Goal: Task Accomplishment & Management: Use online tool/utility

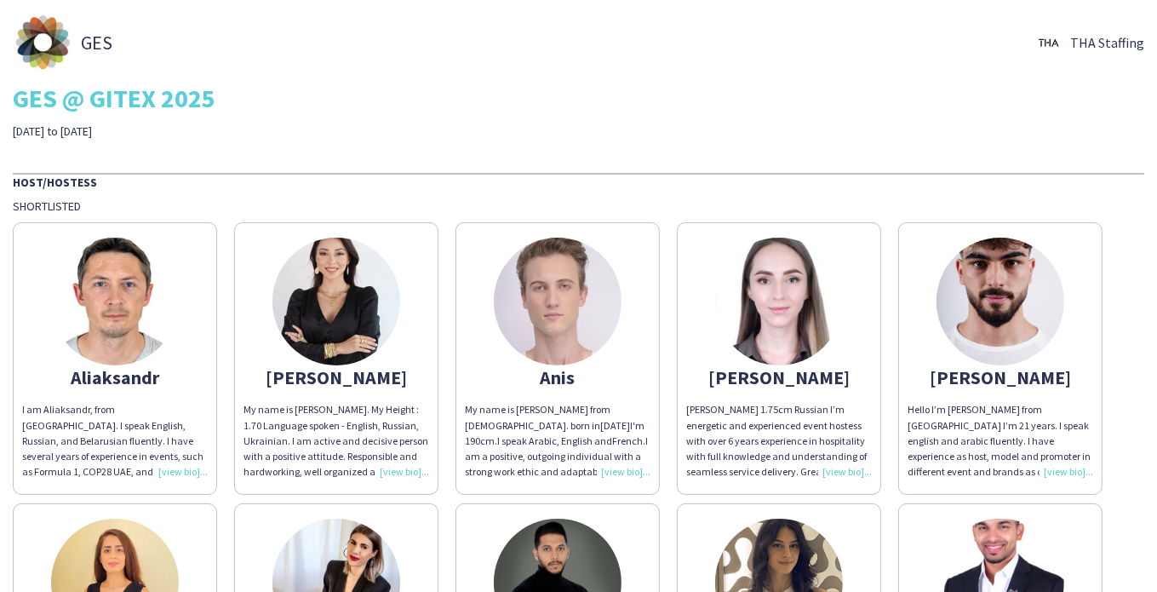
scroll to position [85, 0]
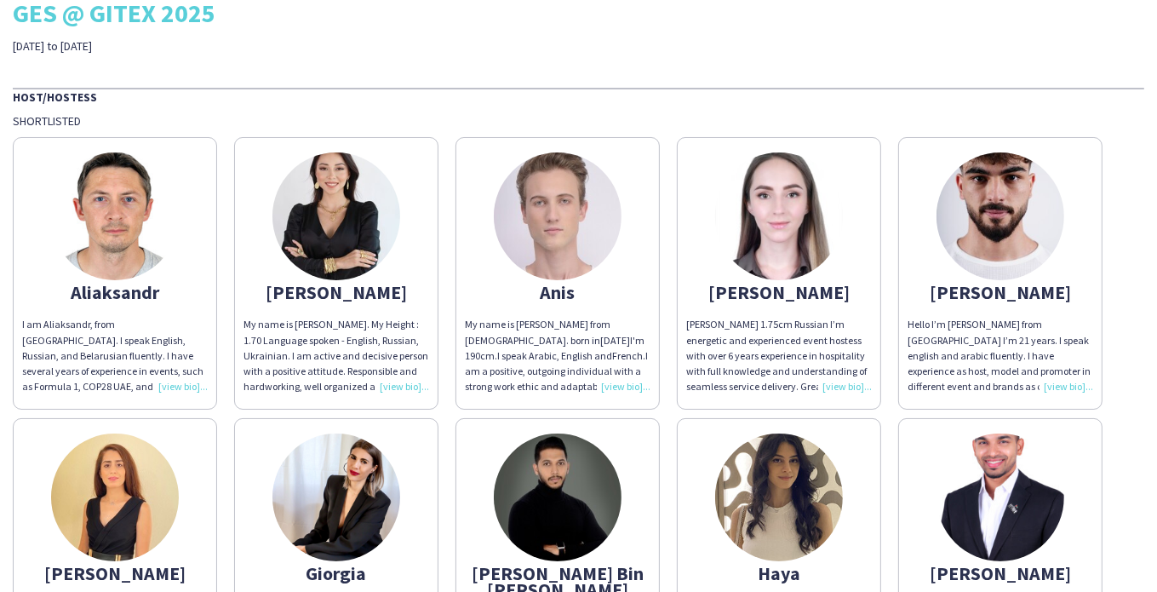
click at [856, 383] on div "[PERSON_NAME] 1.75cm Russian I’m energetic and experienced event hostess with o…" at bounding box center [779, 355] width 186 height 77
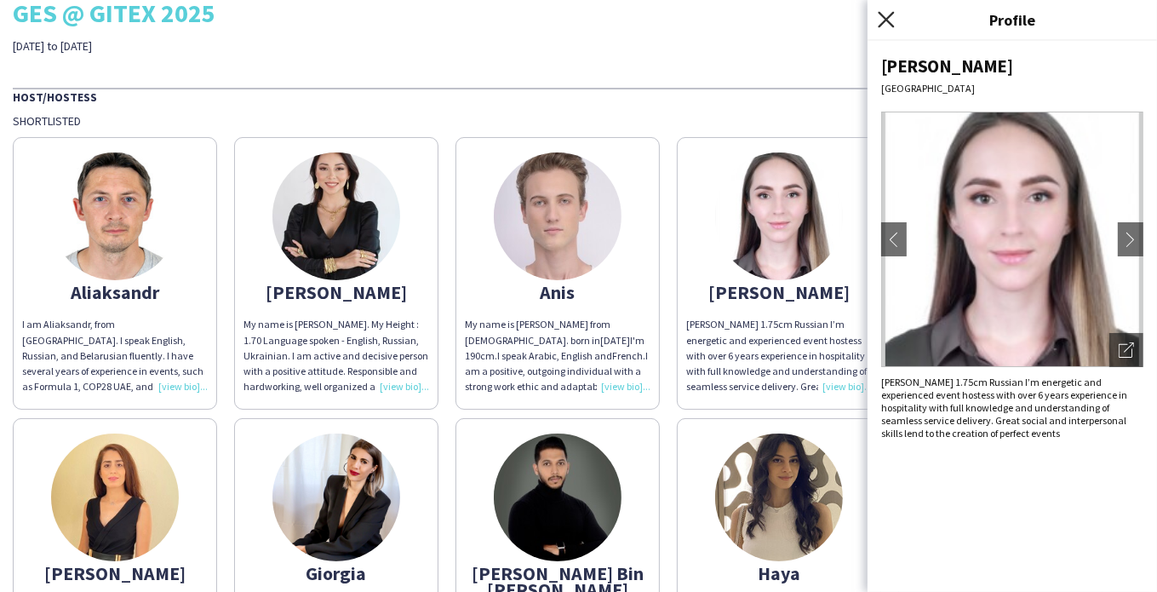
click at [892, 20] on icon "Close pop-in" at bounding box center [886, 19] width 16 height 16
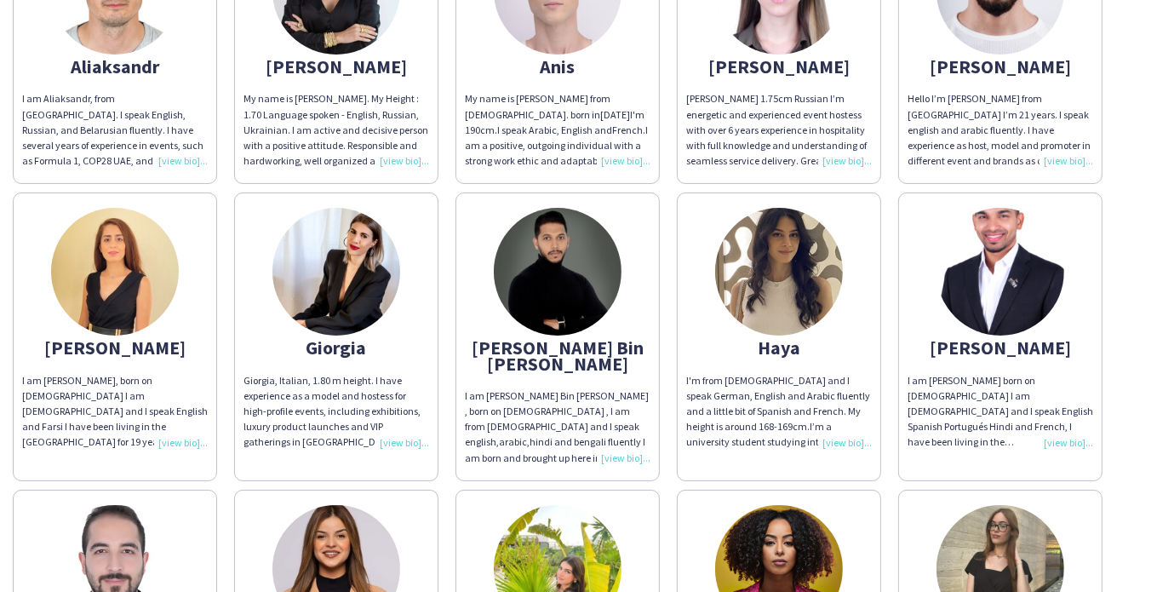
scroll to position [341, 0]
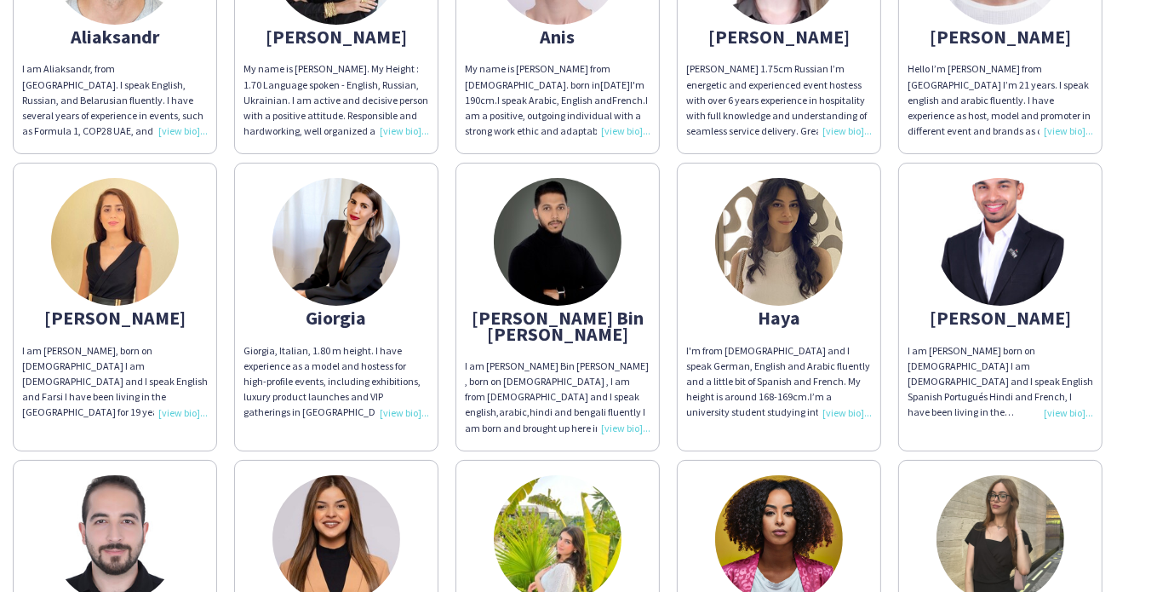
drag, startPoint x: 1114, startPoint y: 200, endPoint x: 1117, endPoint y: 159, distance: 41.0
click at [1117, 159] on div "[PERSON_NAME] am [PERSON_NAME], from [GEOGRAPHIC_DATA]. I speak English, Russia…" at bounding box center [579, 443] width 1132 height 1140
click at [192, 409] on div "I am [PERSON_NAME], born on [DEMOGRAPHIC_DATA] I am [DEMOGRAPHIC_DATA] and I sp…" at bounding box center [115, 381] width 186 height 77
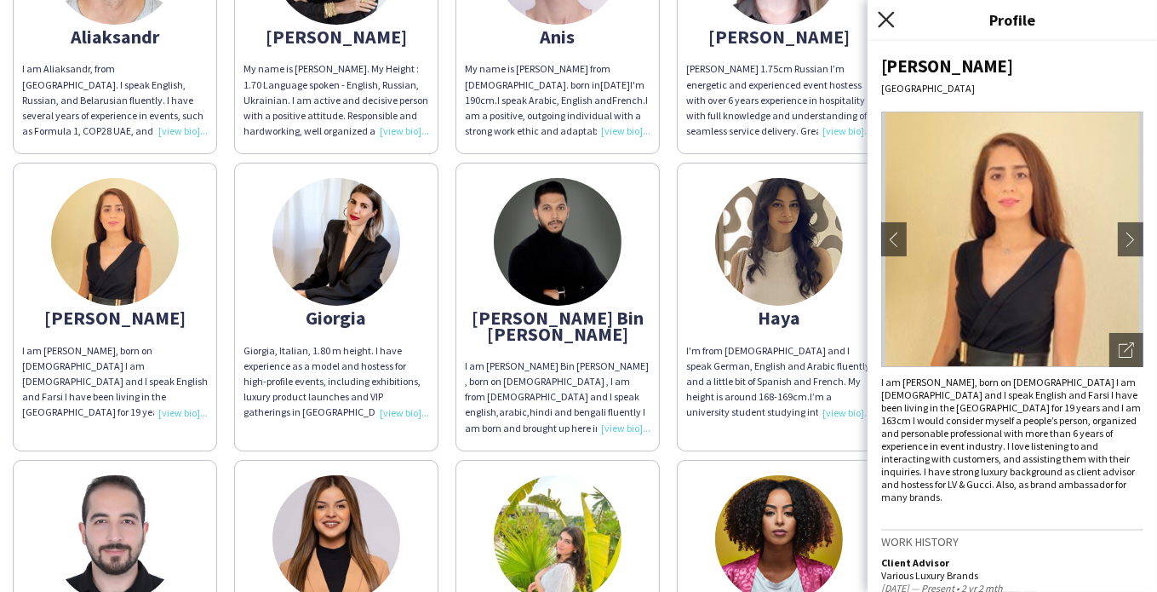
click at [888, 18] on icon at bounding box center [886, 19] width 16 height 16
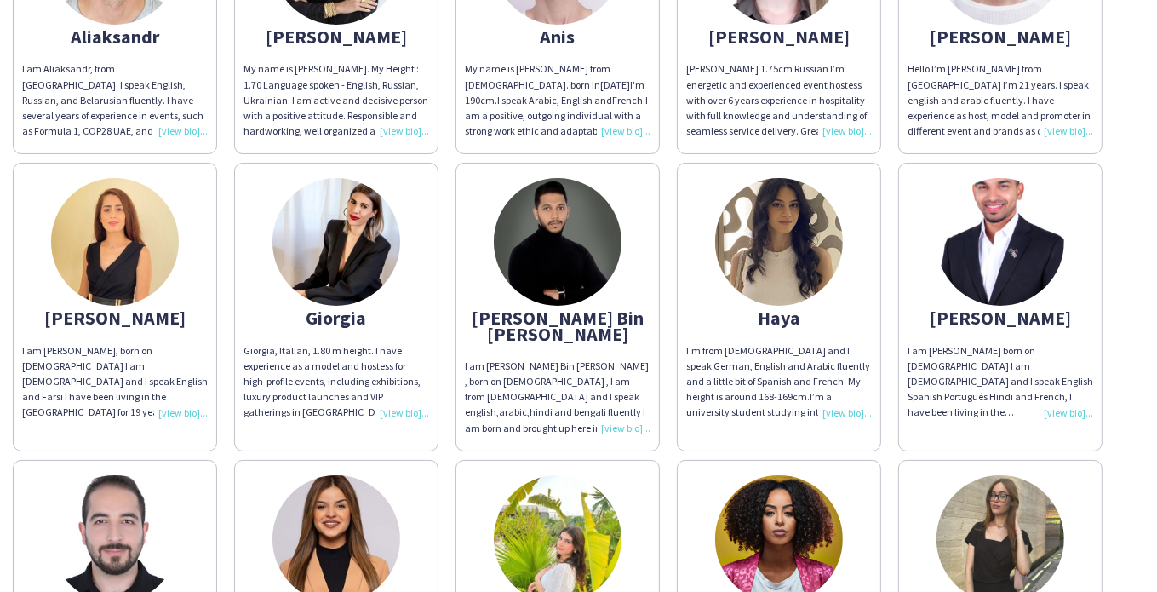
click at [399, 413] on div "Giorgia, Italian, 1.80 m height. I have experience as a model and hostess for h…" at bounding box center [337, 381] width 186 height 77
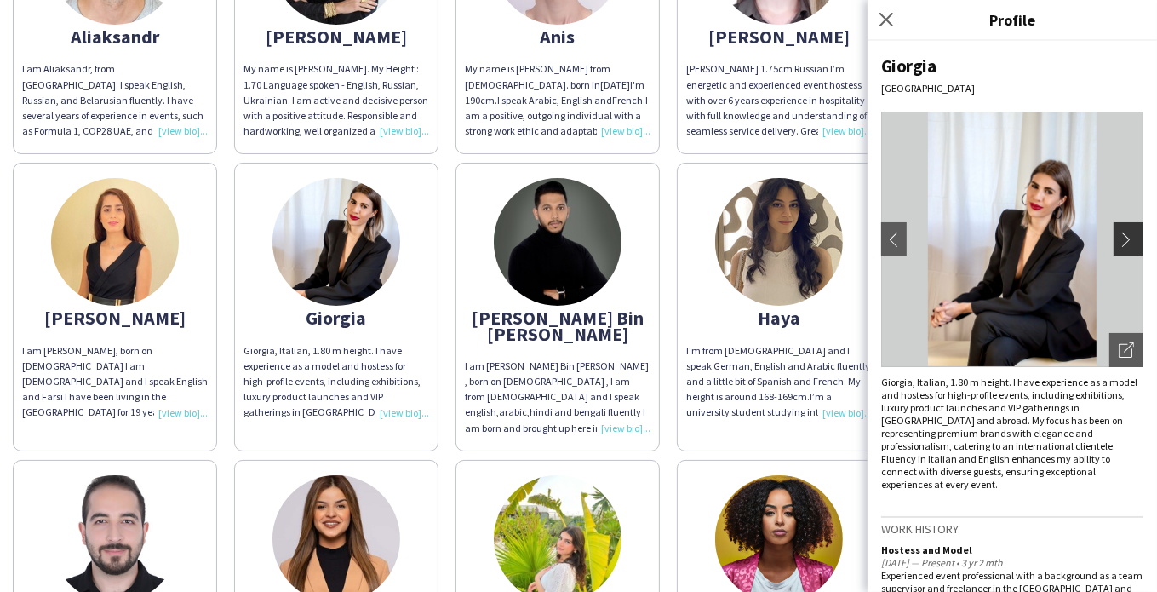
click at [1119, 237] on app-icon "chevron-right" at bounding box center [1131, 239] width 24 height 15
click at [892, 241] on app-icon "chevron-left" at bounding box center [894, 239] width 24 height 15
click at [887, 24] on icon "Close pop-in" at bounding box center [886, 19] width 16 height 16
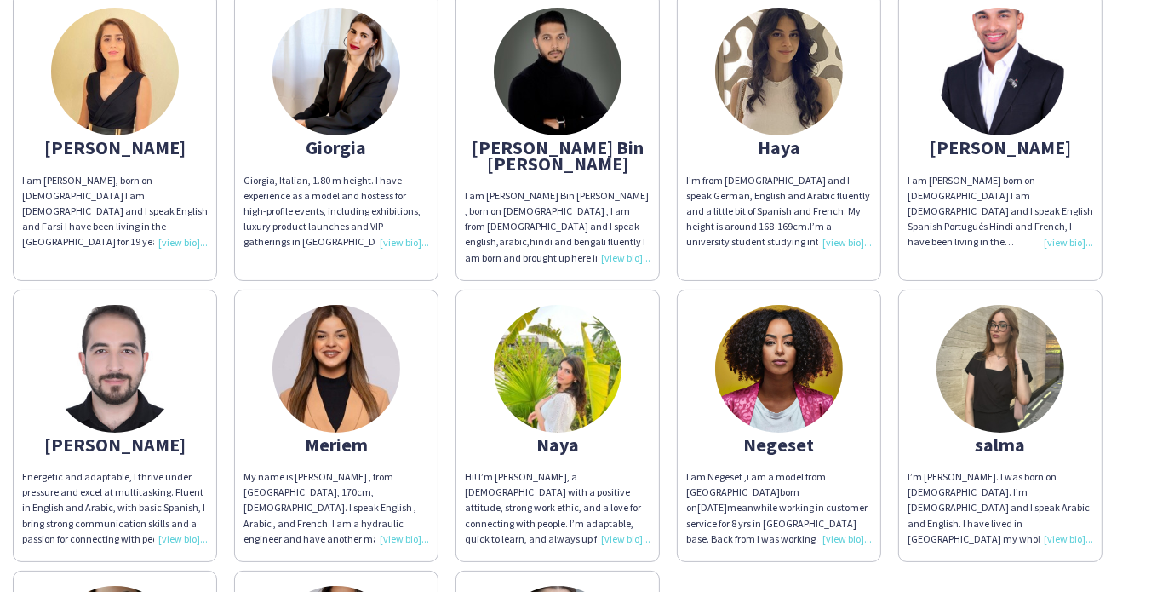
scroll to position [426, 0]
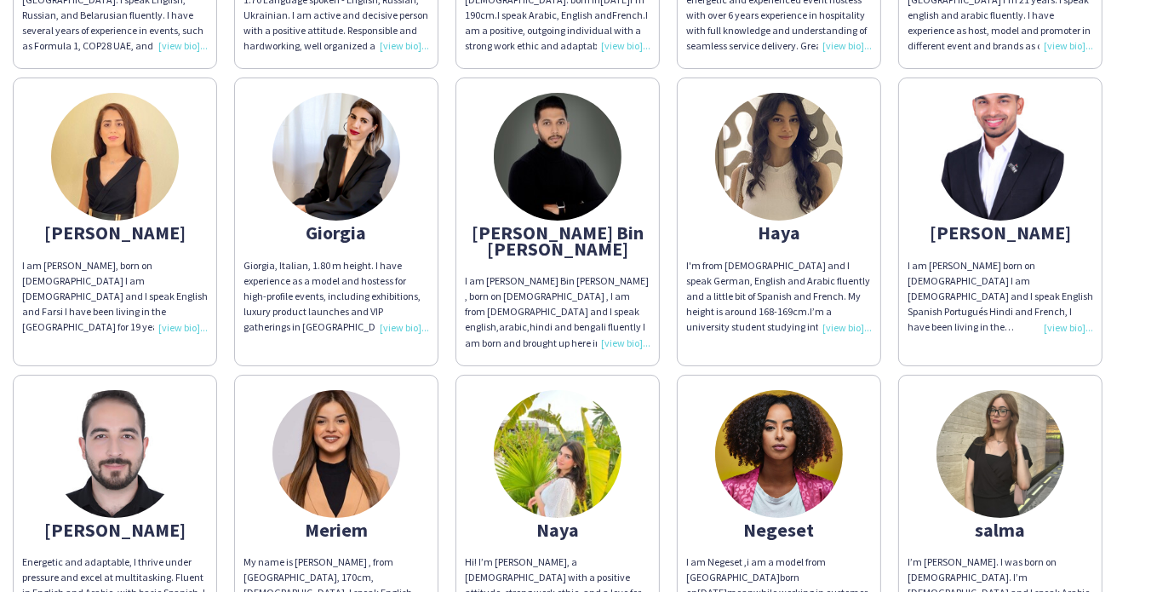
click at [1057, 326] on div "I am [PERSON_NAME] born on [DEMOGRAPHIC_DATA] I am [DEMOGRAPHIC_DATA] and I spe…" at bounding box center [1001, 296] width 186 height 77
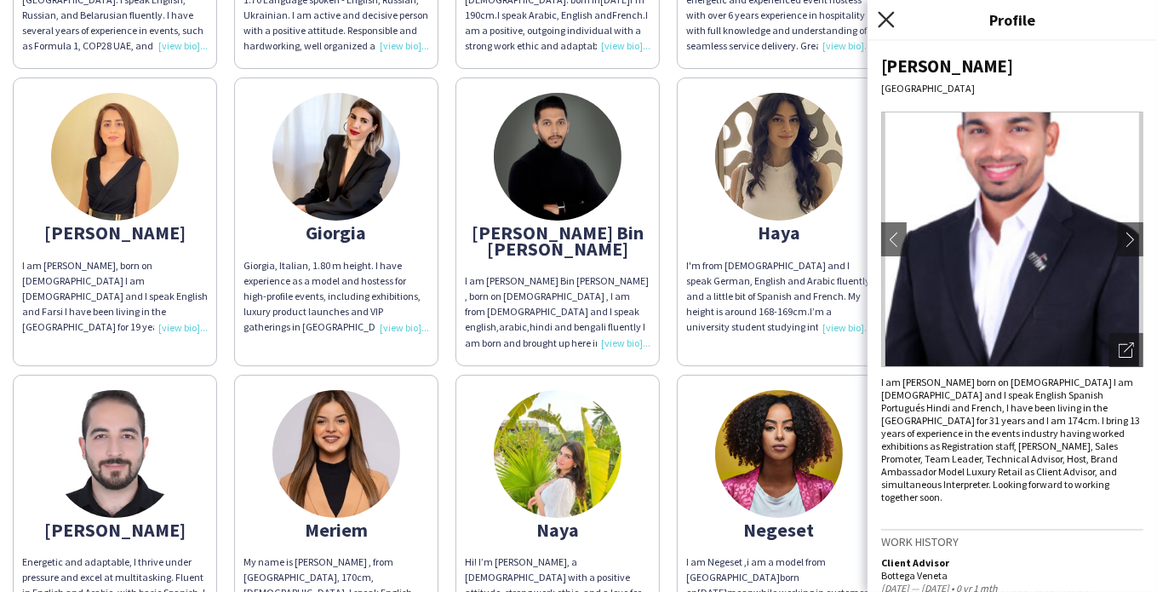
click at [891, 20] on icon "Close pop-in" at bounding box center [886, 19] width 16 height 16
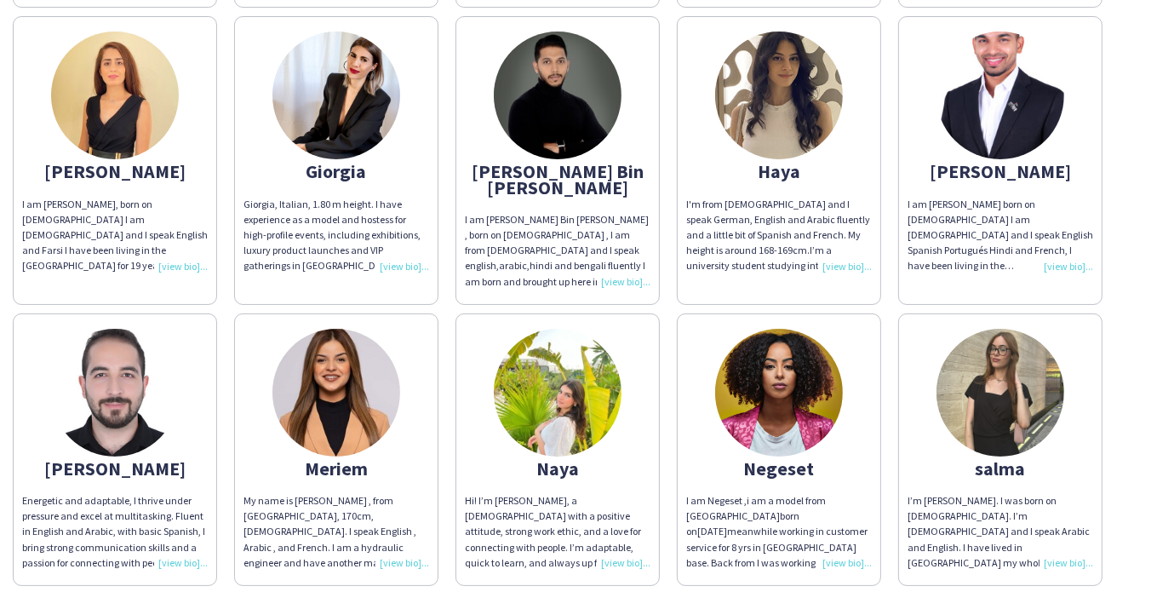
scroll to position [596, 0]
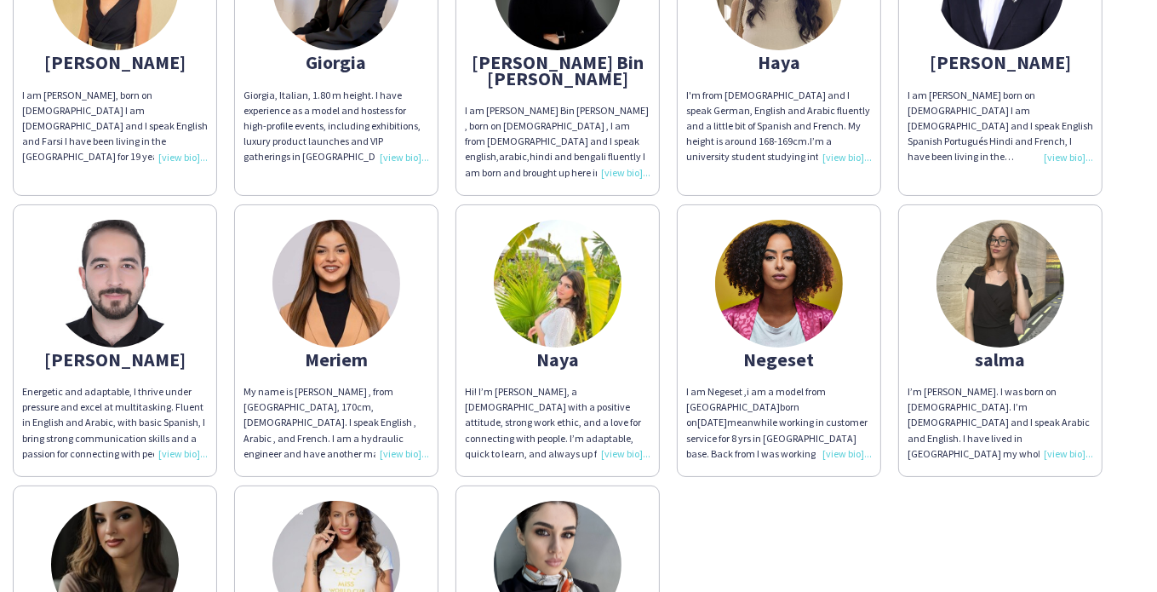
click at [402, 433] on div "My name is [PERSON_NAME] , from [GEOGRAPHIC_DATA], 170cm, [DEMOGRAPHIC_DATA]. I…" at bounding box center [337, 422] width 186 height 77
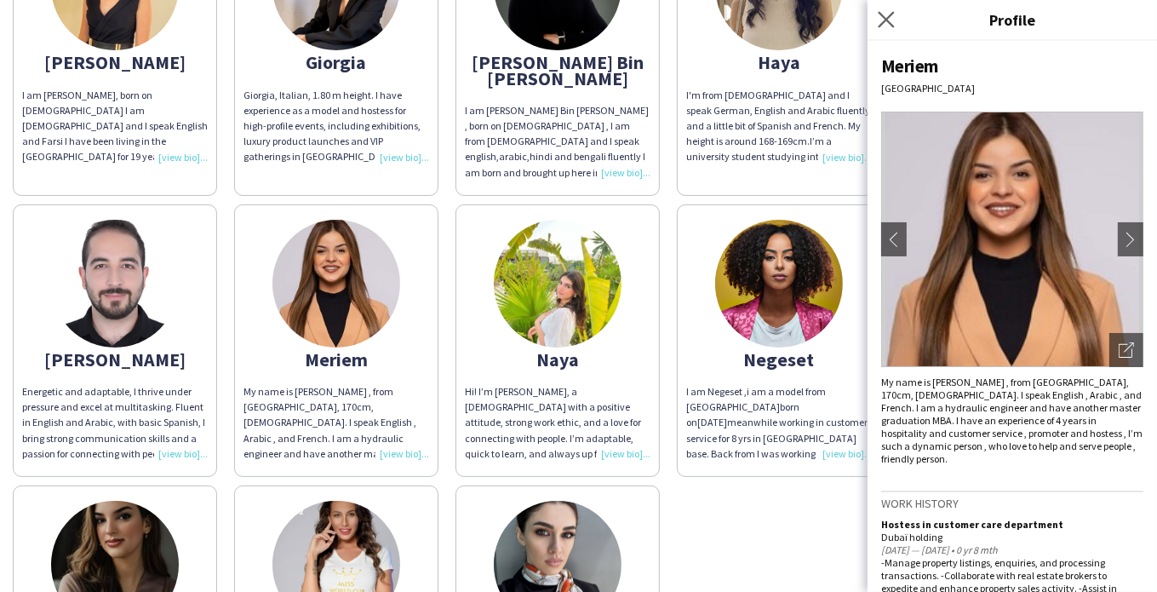
click at [886, 27] on app-icon "Close pop-in" at bounding box center [887, 20] width 25 height 25
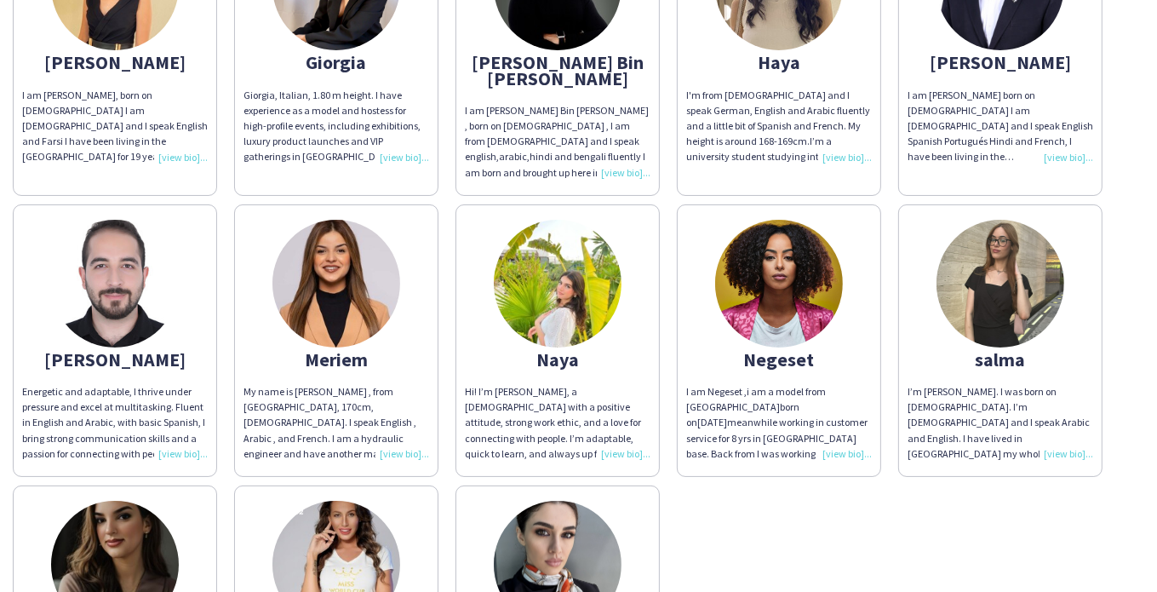
click at [1115, 278] on div "[PERSON_NAME] am [PERSON_NAME], from [GEOGRAPHIC_DATA]. I speak English, Russia…" at bounding box center [579, 188] width 1132 height 1140
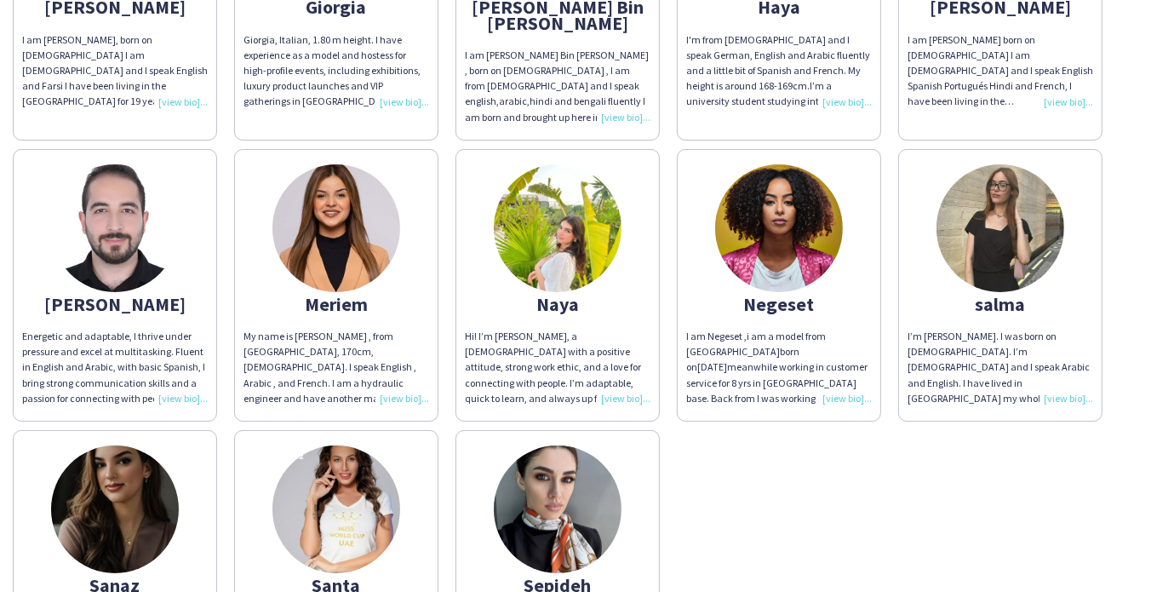
scroll to position [681, 0]
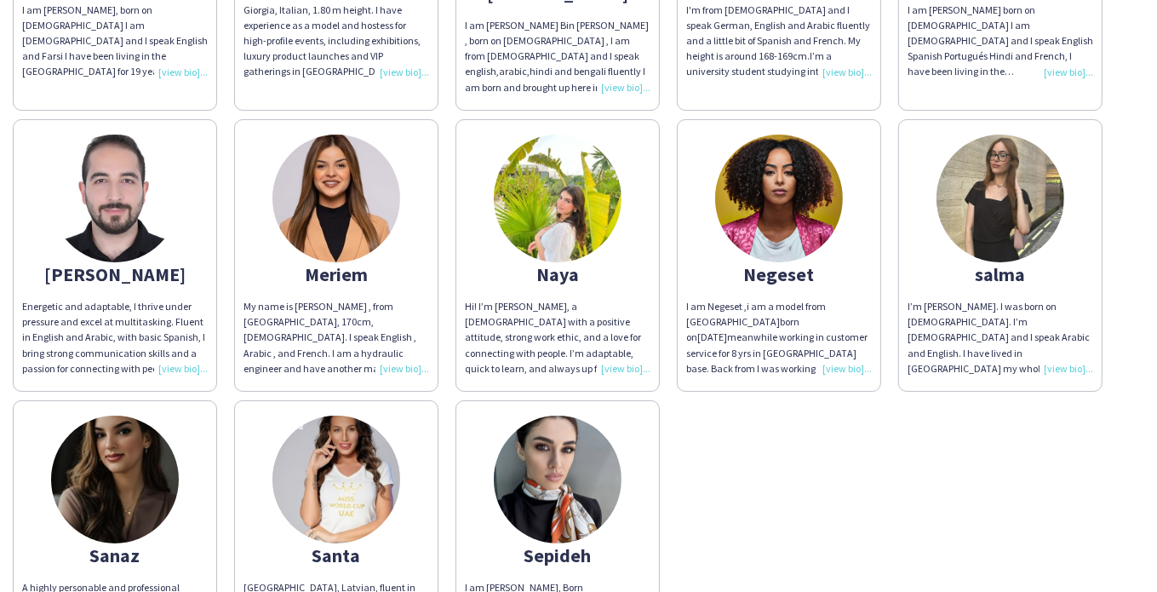
click at [1069, 349] on div "I’m [PERSON_NAME]. I was born on [DEMOGRAPHIC_DATA]. I’m [DEMOGRAPHIC_DATA] and…" at bounding box center [1001, 337] width 186 height 77
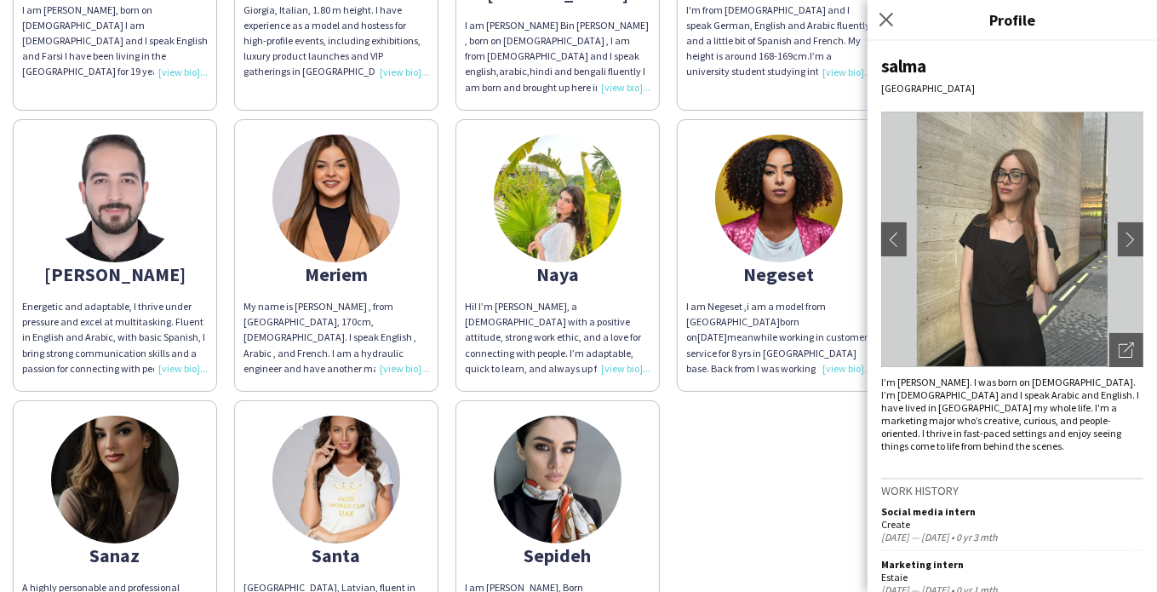
scroll to position [24, 0]
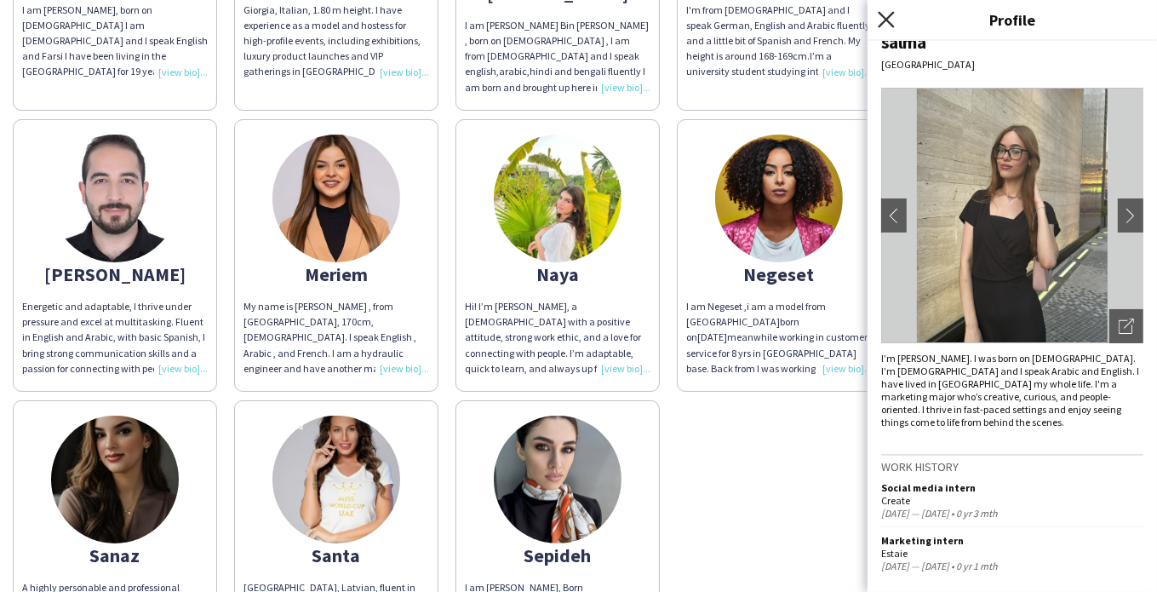
click at [886, 20] on icon at bounding box center [886, 19] width 16 height 16
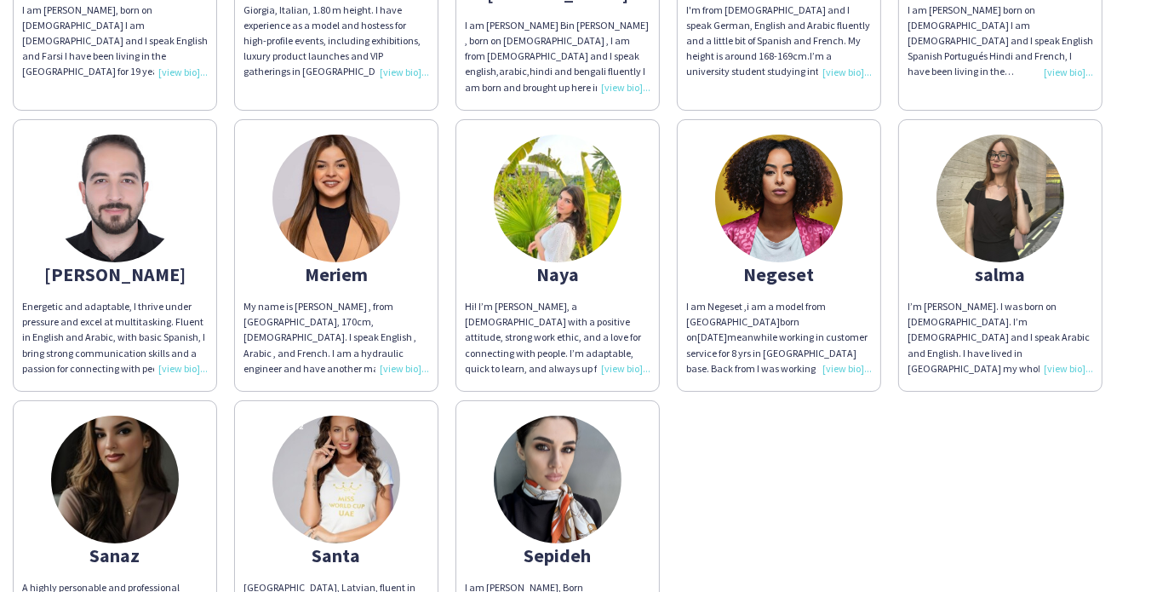
click at [841, 354] on div "I am [GEOGRAPHIC_DATA] ,i am a model from [GEOGRAPHIC_DATA][DEMOGRAPHIC_DATA] o…" at bounding box center [779, 337] width 186 height 77
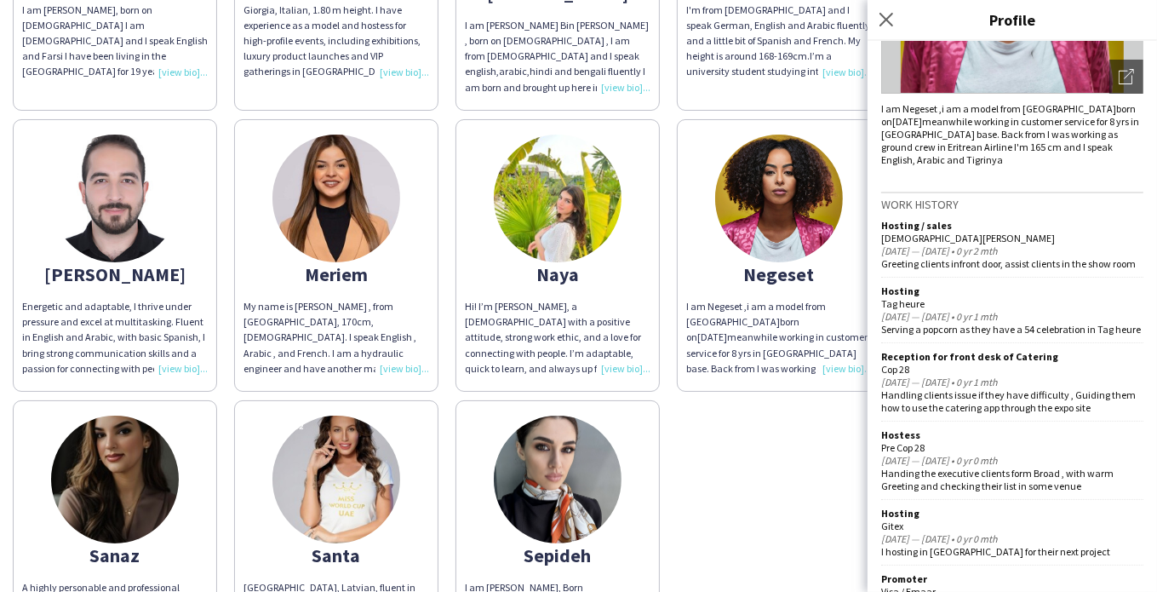
scroll to position [236, 0]
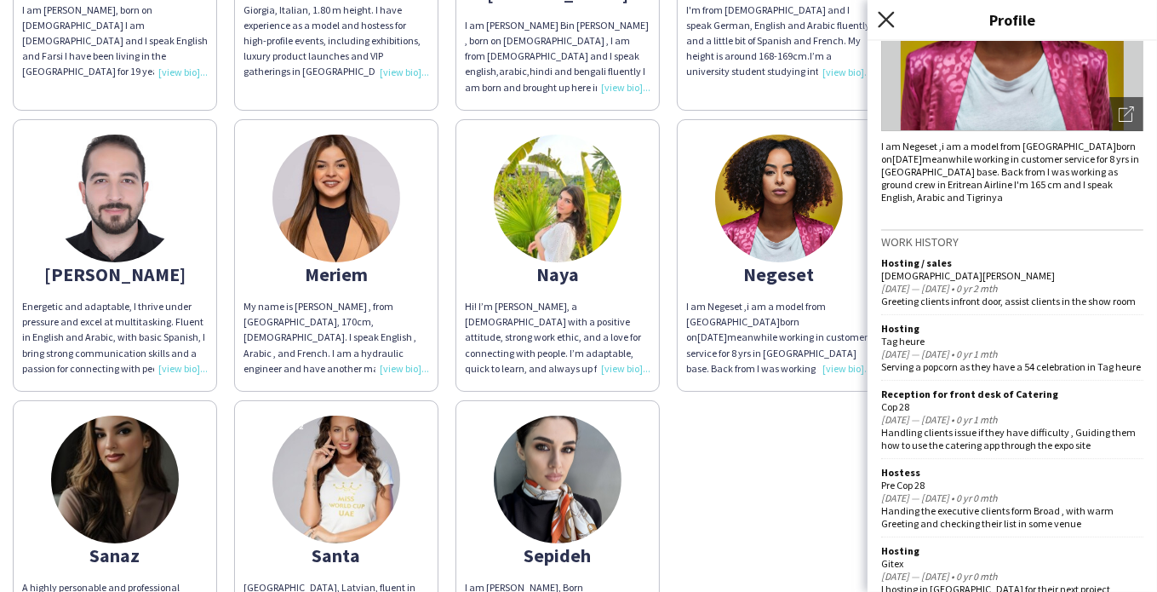
click at [885, 20] on icon "Close pop-in" at bounding box center [886, 19] width 16 height 16
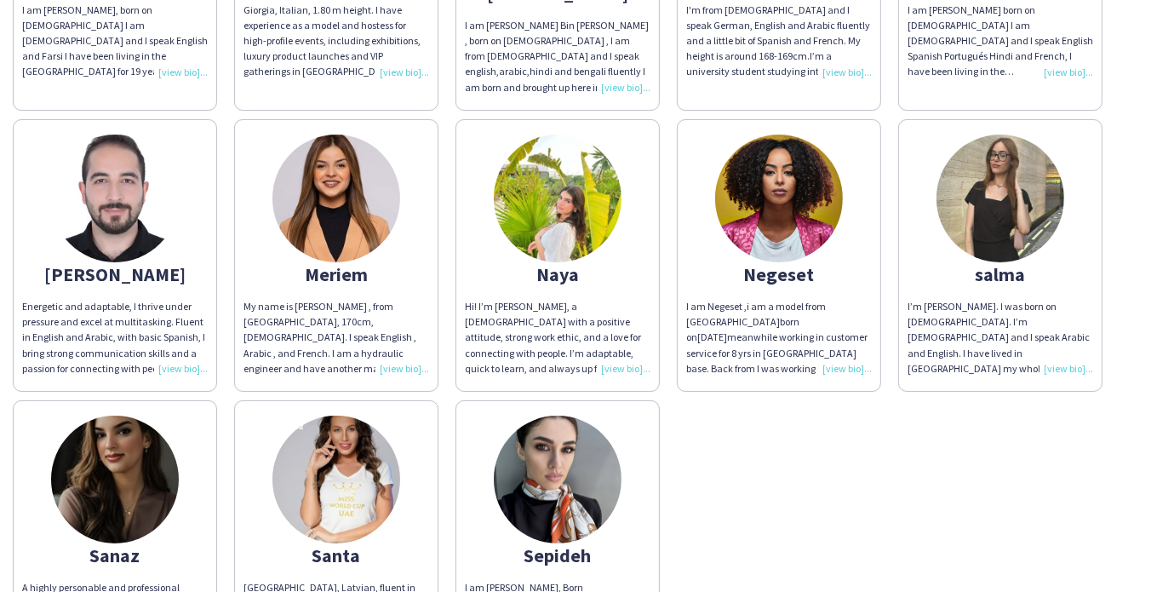
click at [617, 352] on div "Hi! I’m [PERSON_NAME], a [DEMOGRAPHIC_DATA] with a positive attitude, strong wo…" at bounding box center [558, 337] width 186 height 77
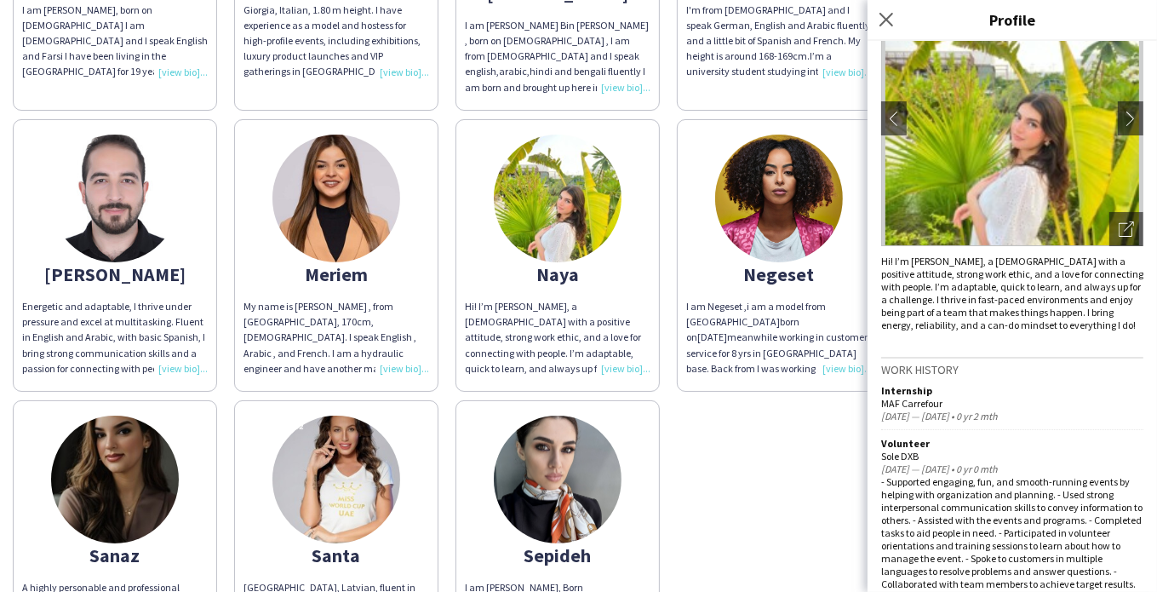
scroll to position [152, 0]
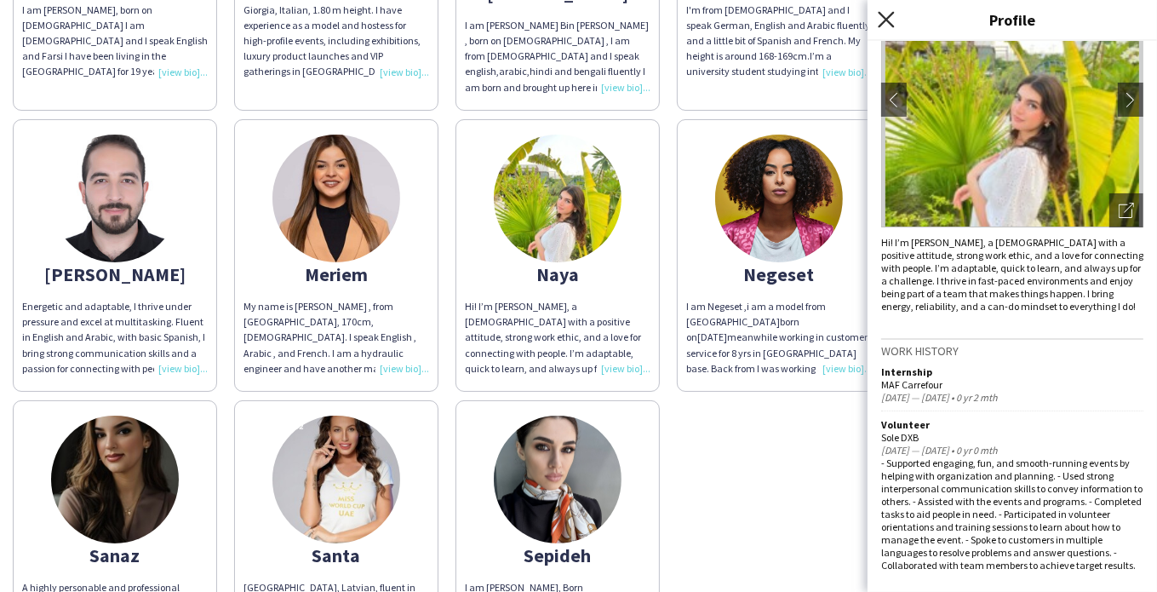
click at [890, 23] on icon at bounding box center [886, 19] width 16 height 16
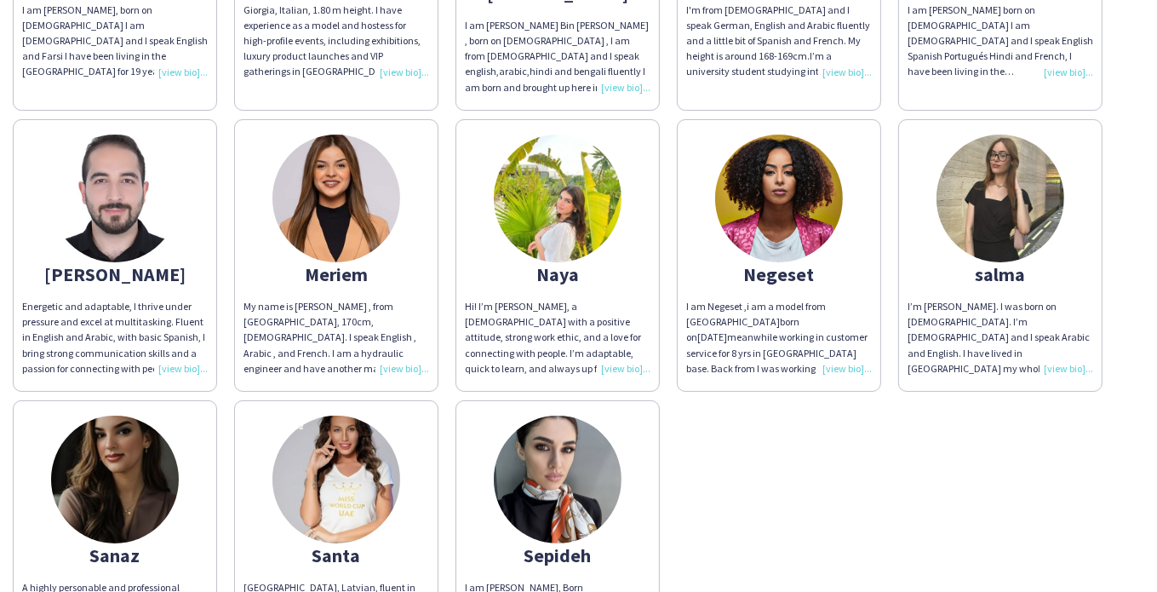
scroll to position [766, 0]
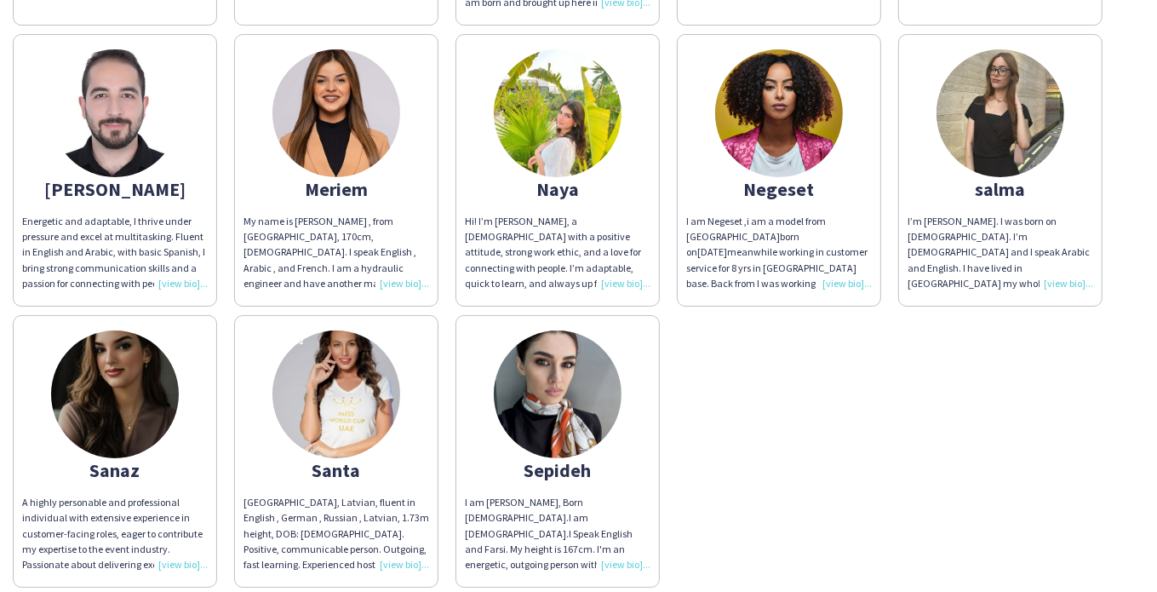
click at [617, 537] on div "I am [PERSON_NAME], Born [DEMOGRAPHIC_DATA].I am [DEMOGRAPHIC_DATA].I Speak Eng…" at bounding box center [558, 533] width 186 height 77
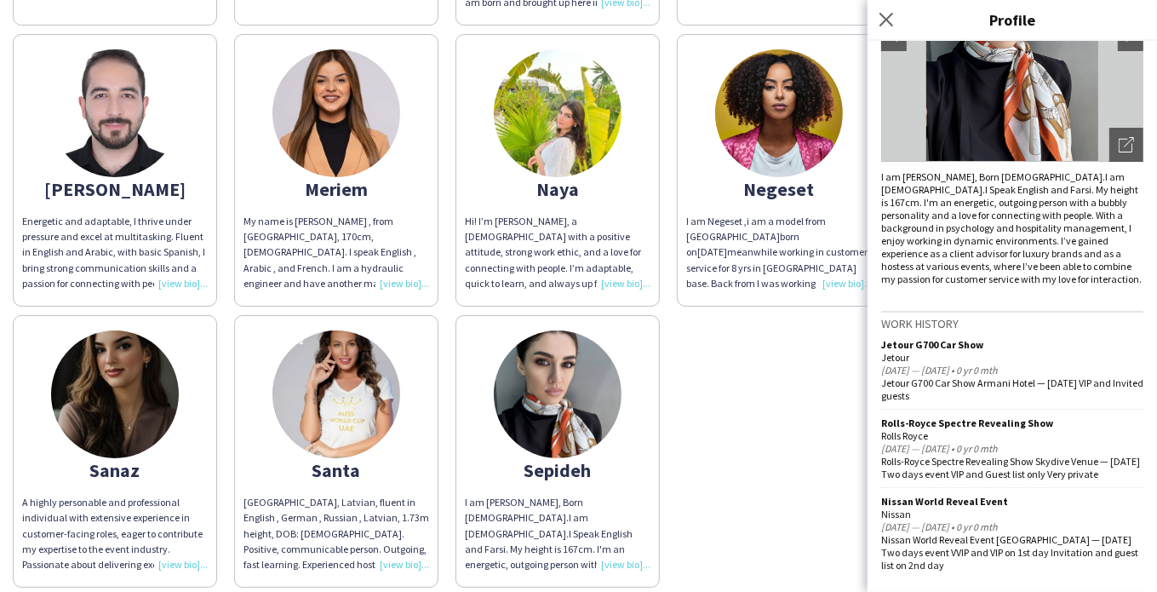
scroll to position [217, 0]
click at [886, 18] on icon at bounding box center [886, 19] width 16 height 16
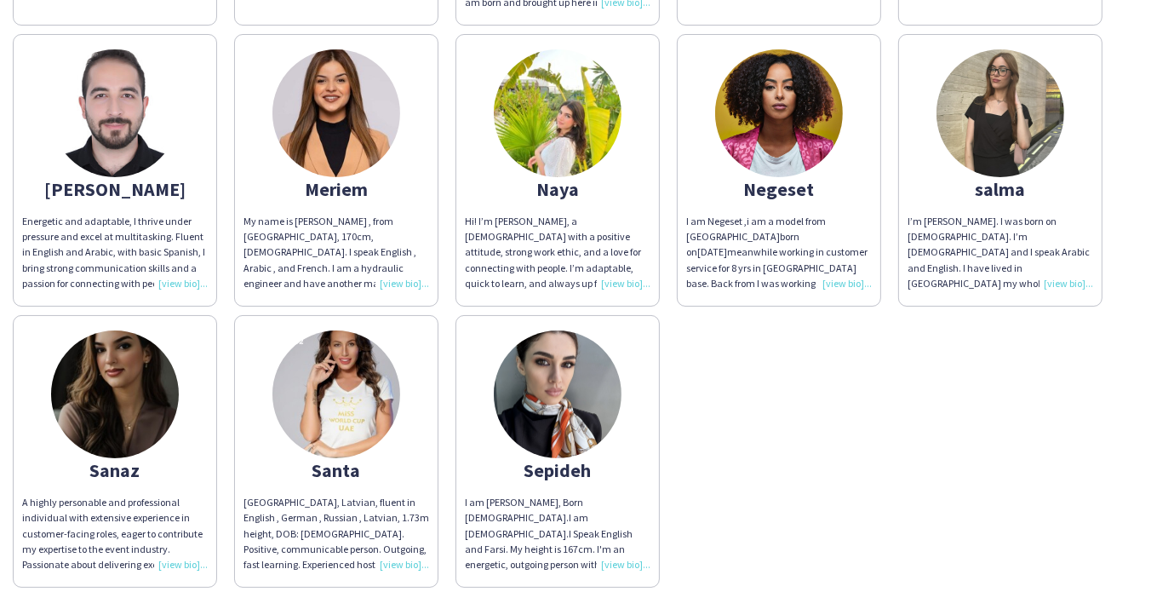
click at [392, 545] on div "[GEOGRAPHIC_DATA], Latvian, fluent in English , German , Russian , Latvian, 1.7…" at bounding box center [337, 533] width 186 height 77
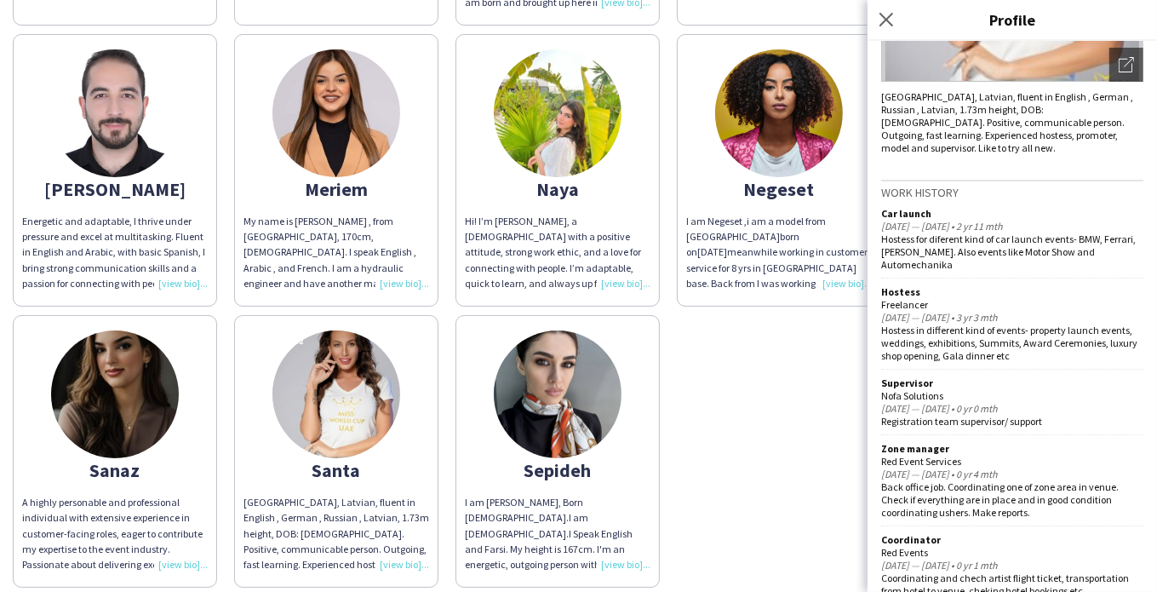
scroll to position [310, 0]
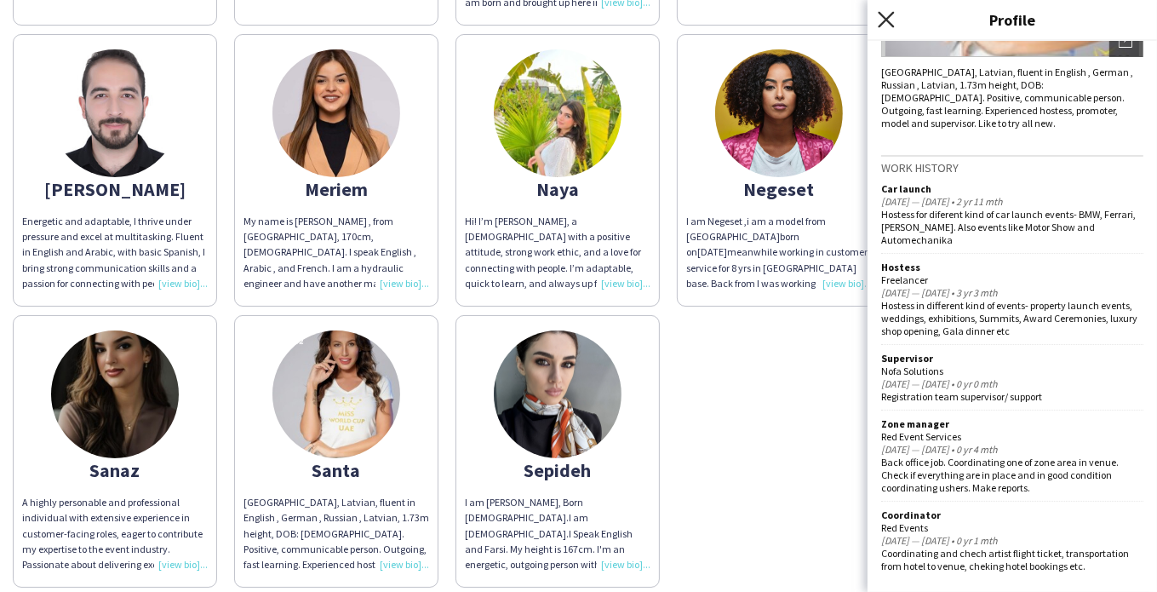
click at [888, 20] on icon at bounding box center [886, 19] width 16 height 16
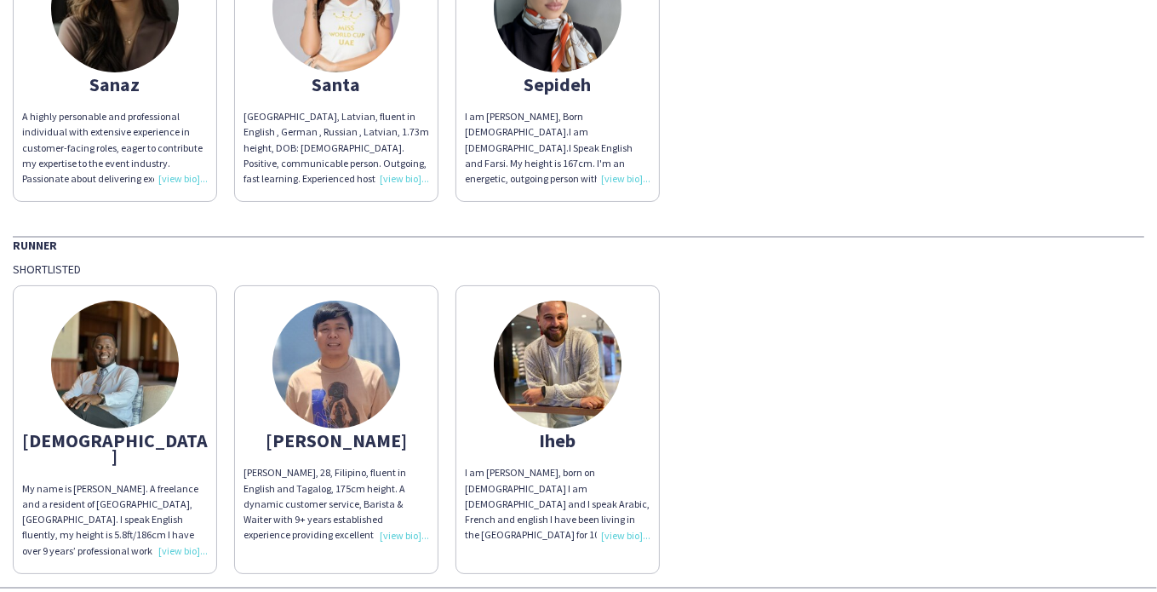
scroll to position [1176, 0]
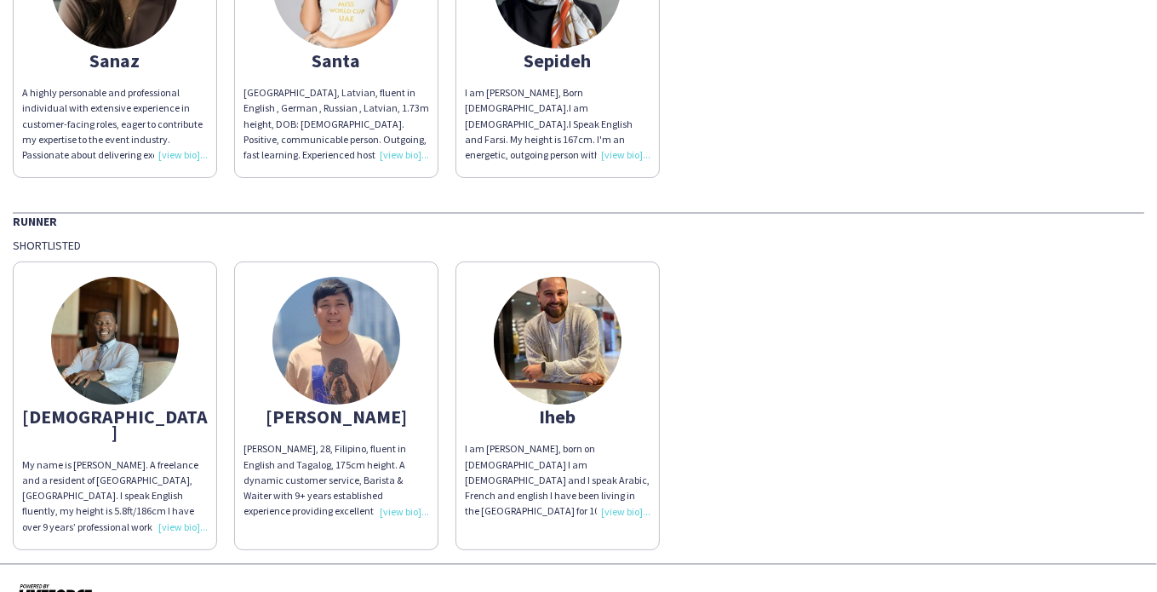
click at [399, 492] on div "[PERSON_NAME], 28, Filipino, fluent in English and Tagalog, 175cm height. A dyn…" at bounding box center [337, 479] width 186 height 77
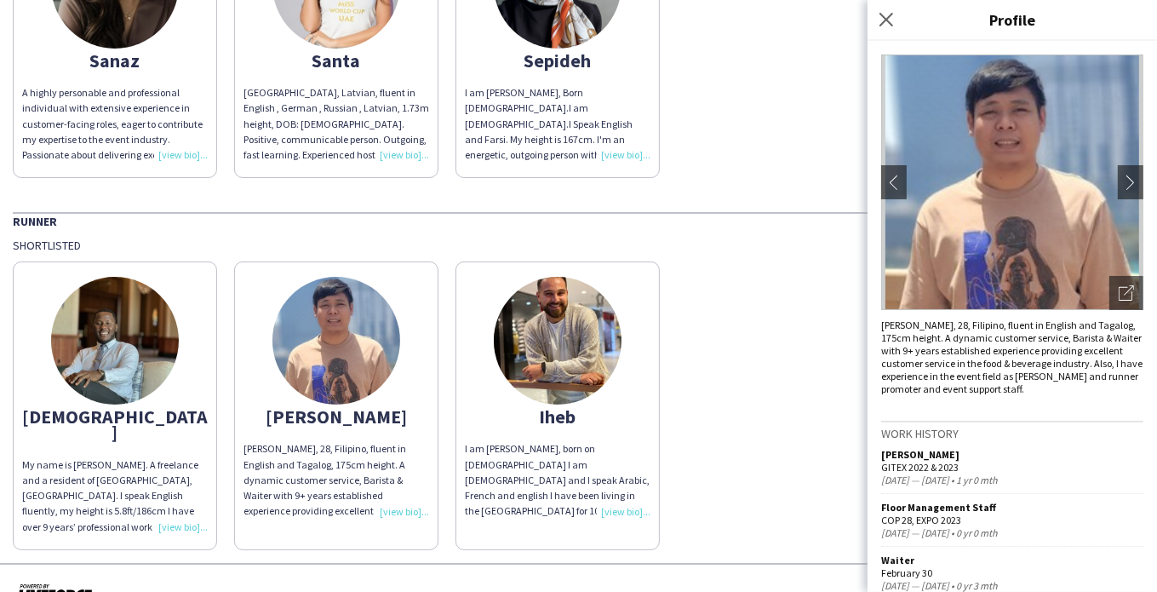
scroll to position [0, 0]
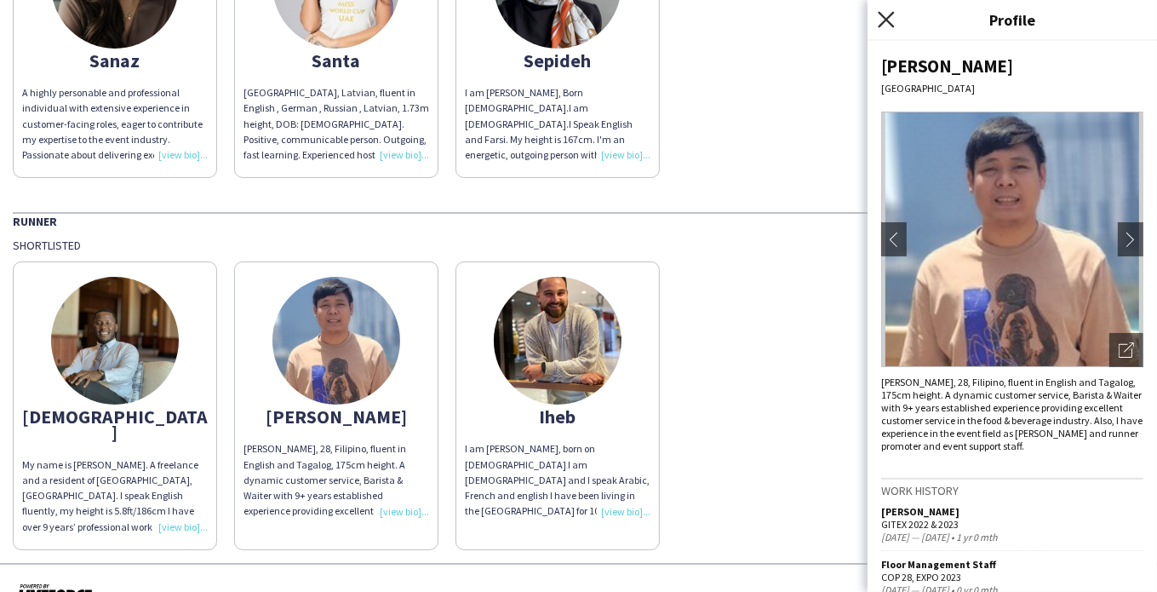
click at [886, 18] on icon at bounding box center [886, 19] width 16 height 16
